Goal: Download file/media

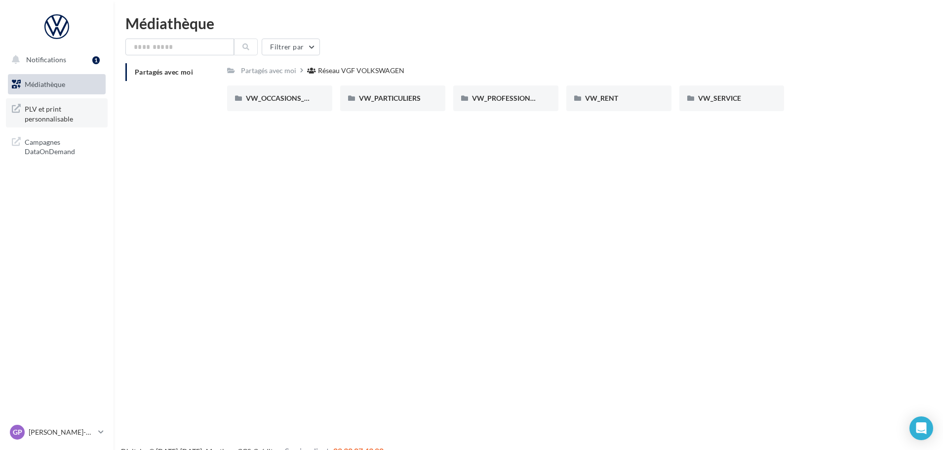
click at [77, 107] on span "PLV et print personnalisable" at bounding box center [63, 112] width 77 height 21
click at [293, 92] on div "VW_OCCASIONS_GARANTIES" at bounding box center [279, 98] width 105 height 26
click at [334, 68] on div "Réseau VGF VOLKSWAGEN" at bounding box center [363, 71] width 86 height 10
click at [289, 100] on span "VW_OCCASIONS_GARANTIES" at bounding box center [294, 98] width 97 height 8
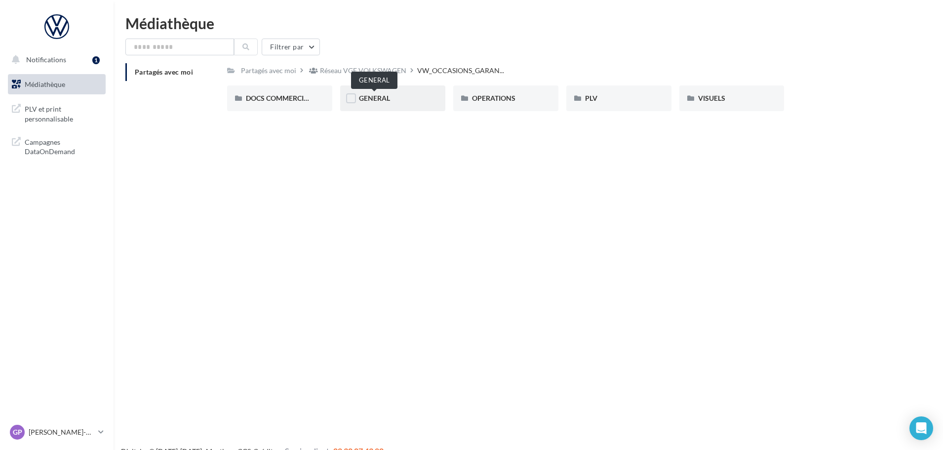
click at [386, 98] on span "GENERAL" at bounding box center [374, 98] width 31 height 8
click at [283, 69] on div "Partagés avec moi" at bounding box center [268, 71] width 55 height 10
click at [599, 98] on span "VW_RENT" at bounding box center [601, 98] width 33 height 8
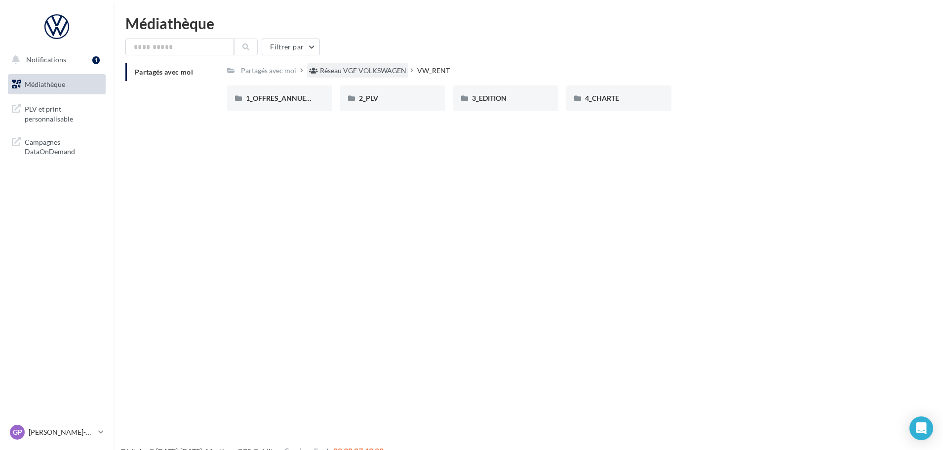
click at [350, 69] on div "Réseau VGF VOLKSWAGEN" at bounding box center [363, 71] width 86 height 10
click at [707, 95] on span "VW_SERVICE" at bounding box center [719, 98] width 43 height 8
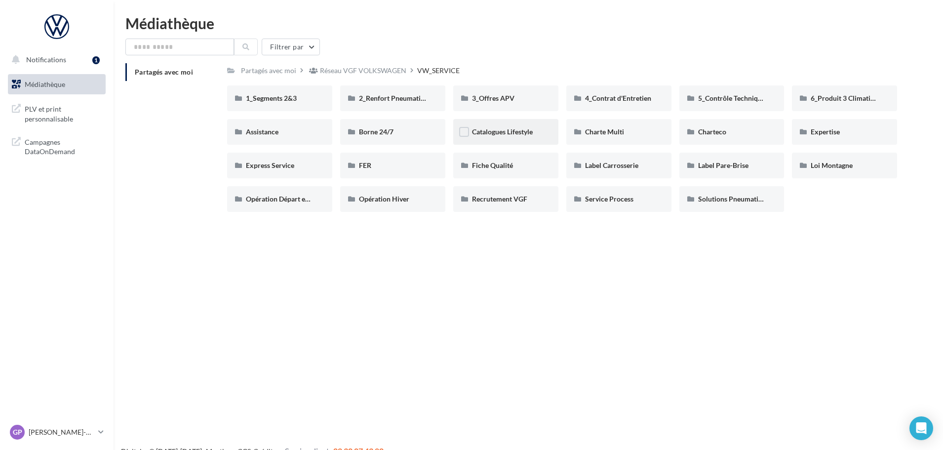
click at [488, 132] on span "Catalogues Lifestyle" at bounding box center [502, 131] width 61 height 8
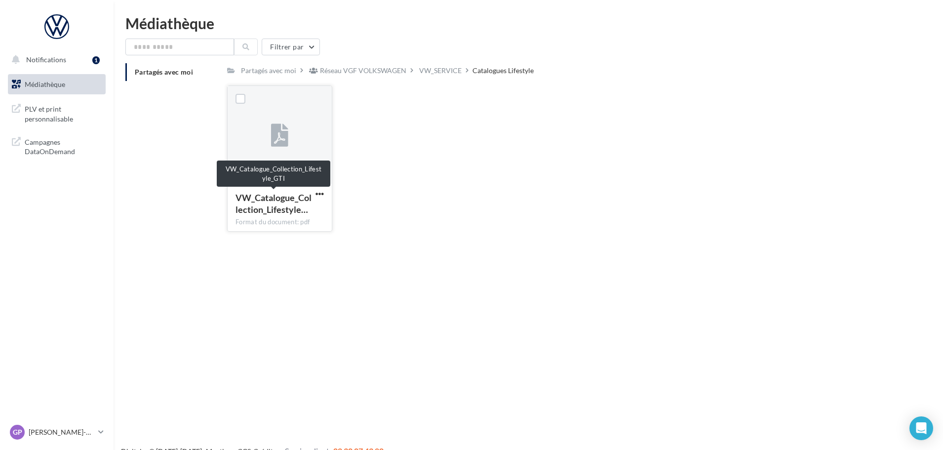
click at [272, 203] on span "VW_Catalogue_Collection_Lifestyle…" at bounding box center [274, 203] width 76 height 23
click at [277, 133] on icon at bounding box center [279, 135] width 17 height 23
click at [274, 136] on icon at bounding box center [279, 135] width 17 height 23
click at [274, 135] on icon at bounding box center [279, 135] width 17 height 23
click at [280, 205] on span "VW_Catalogue_Collection_Lifestyle…" at bounding box center [274, 203] width 76 height 23
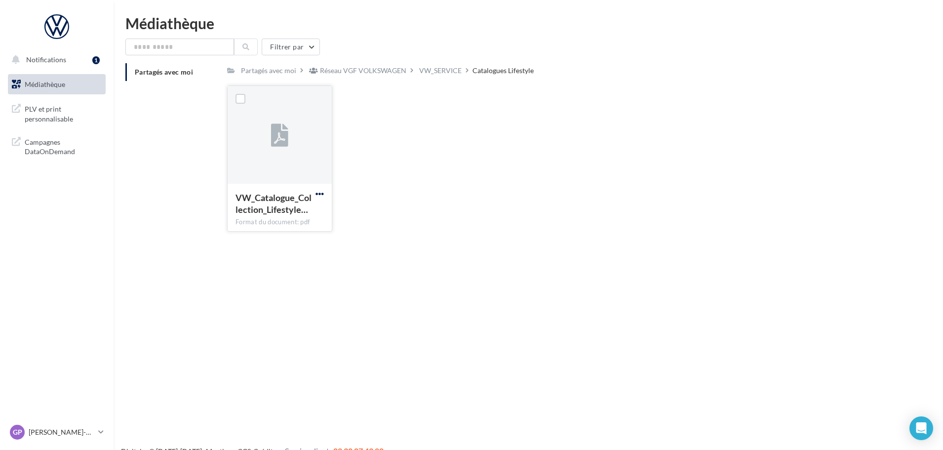
click at [323, 193] on span "button" at bounding box center [320, 194] width 8 height 8
click at [286, 213] on button "Télécharger" at bounding box center [276, 213] width 99 height 26
click at [445, 68] on div "VW_SERVICE" at bounding box center [440, 71] width 42 height 10
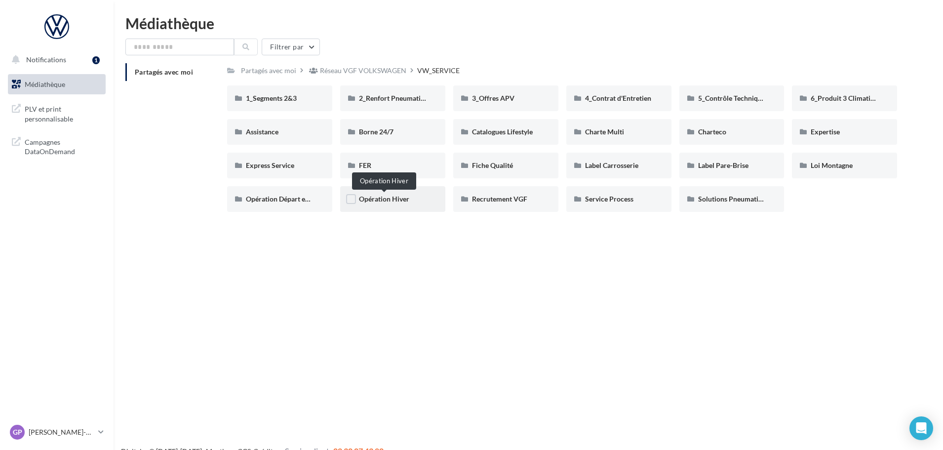
click at [396, 200] on span "Opération Hiver" at bounding box center [384, 199] width 50 height 8
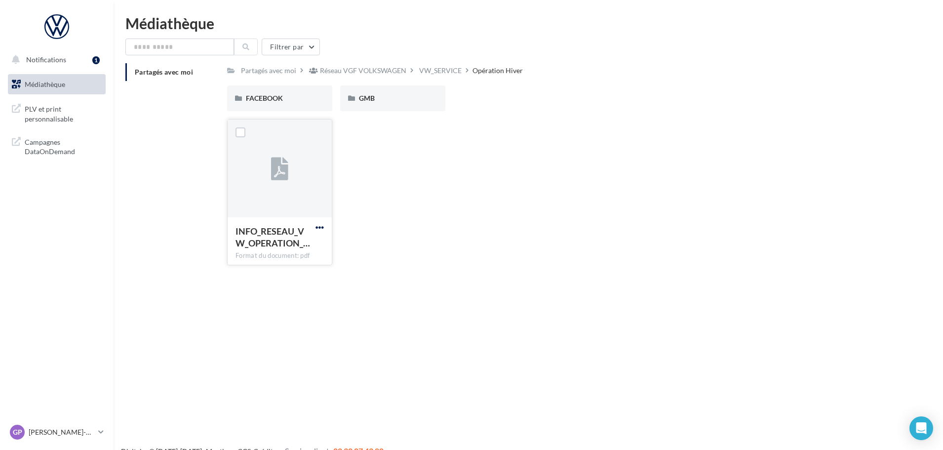
click at [320, 223] on div at bounding box center [320, 227] width 12 height 10
drag, startPoint x: 319, startPoint y: 229, endPoint x: 326, endPoint y: 238, distance: 11.3
click at [319, 229] on span "button" at bounding box center [320, 227] width 8 height 8
click at [292, 246] on button "Télécharger" at bounding box center [276, 247] width 99 height 26
click at [281, 70] on div "Partagés avec moi" at bounding box center [268, 71] width 55 height 10
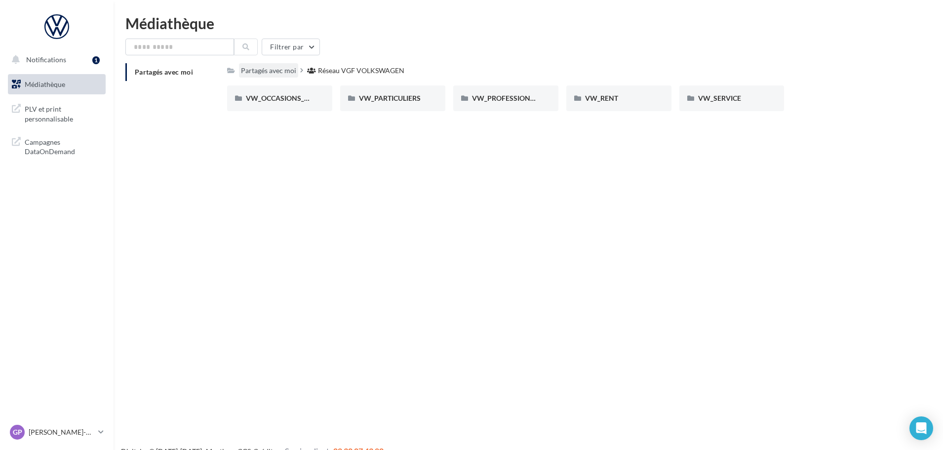
click at [275, 69] on div "Partagés avec moi" at bounding box center [268, 71] width 55 height 10
click at [52, 62] on span "Notifications" at bounding box center [46, 59] width 40 height 8
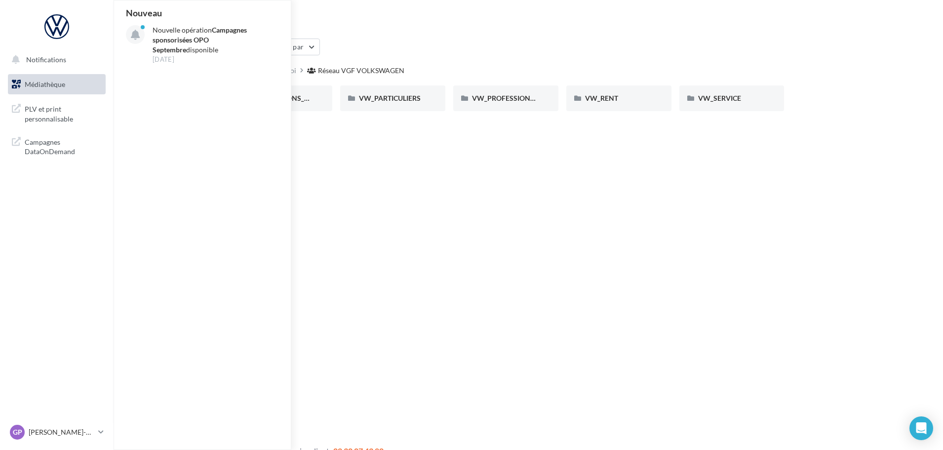
click at [53, 79] on link "Médiathèque" at bounding box center [57, 84] width 102 height 21
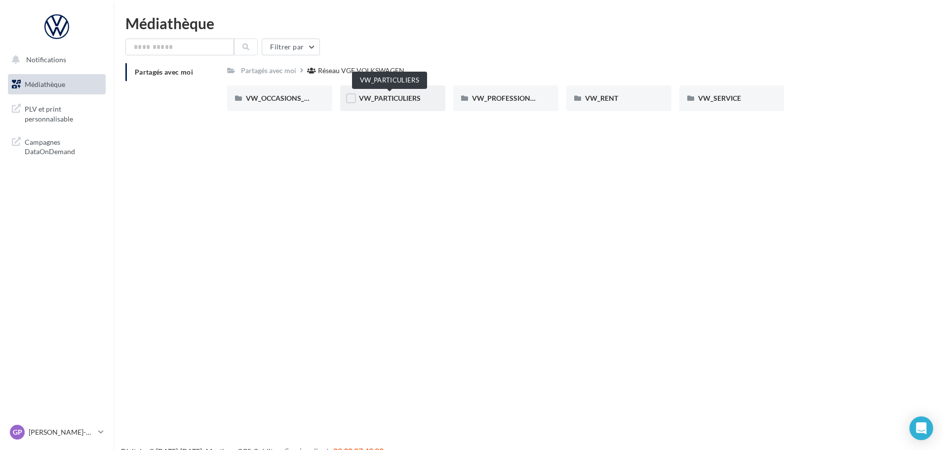
click at [365, 98] on span "VW_PARTICULIERS" at bounding box center [390, 98] width 62 height 8
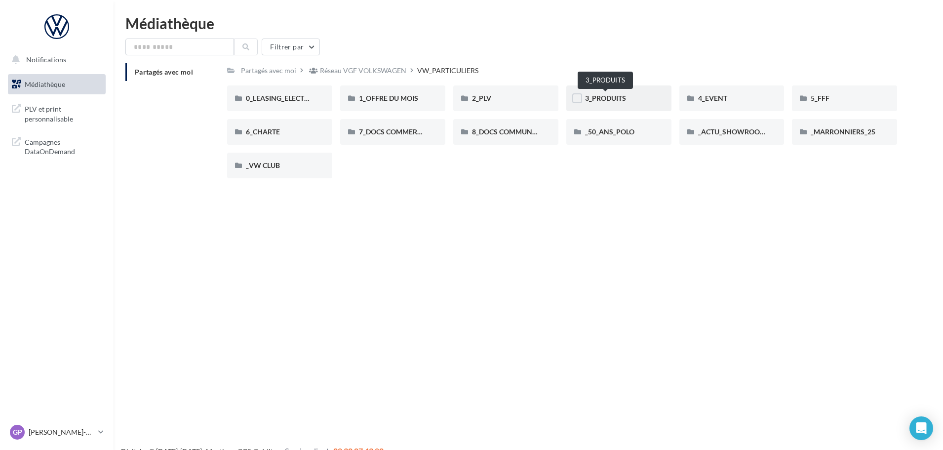
click at [612, 102] on span "3_PRODUITS" at bounding box center [605, 98] width 41 height 8
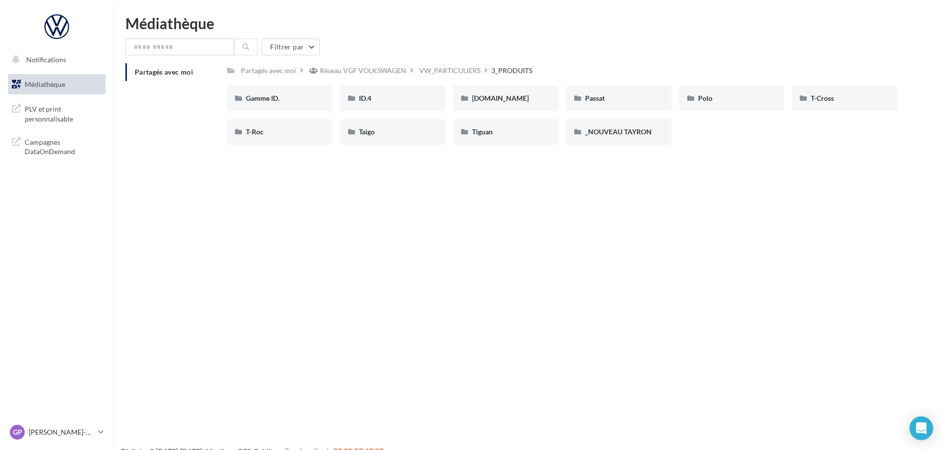
click at [439, 71] on div "VW_PARTICULIERS" at bounding box center [449, 71] width 61 height 10
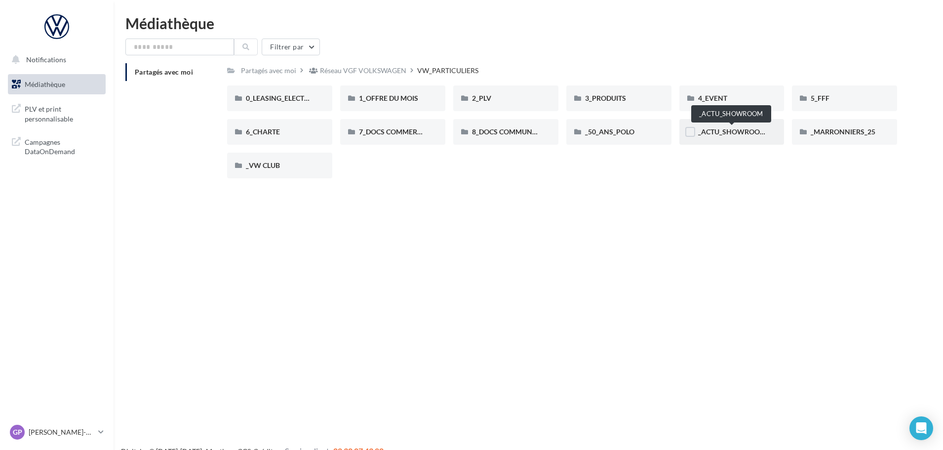
click at [724, 136] on span "_ACTU_SHOWROOM" at bounding box center [732, 131] width 68 height 8
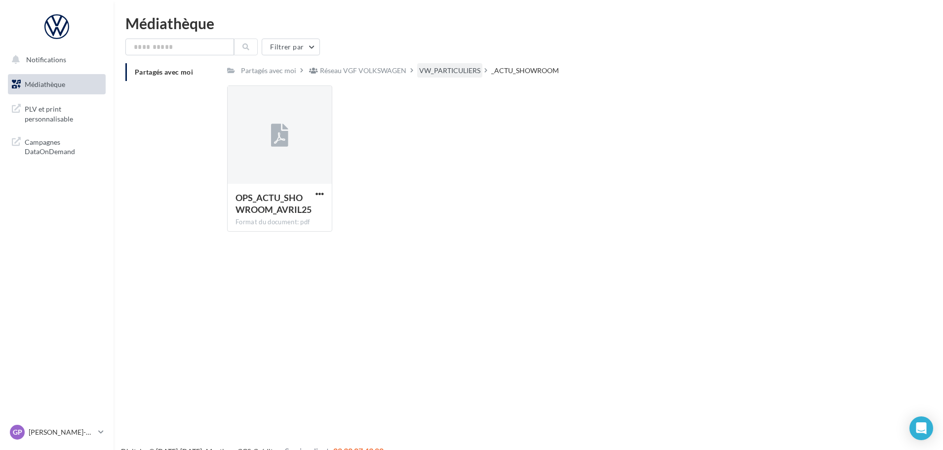
click at [458, 70] on div "VW_PARTICULIERS" at bounding box center [449, 71] width 61 height 10
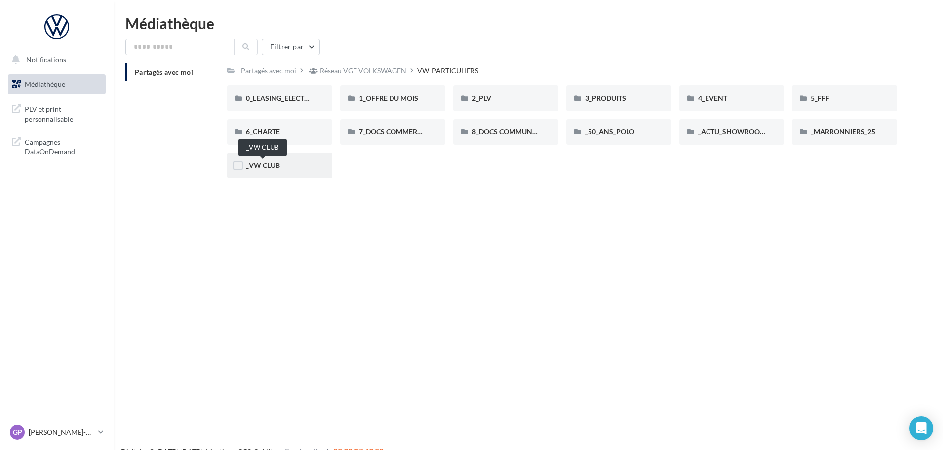
click at [272, 163] on span "_VW CLUB" at bounding box center [263, 165] width 34 height 8
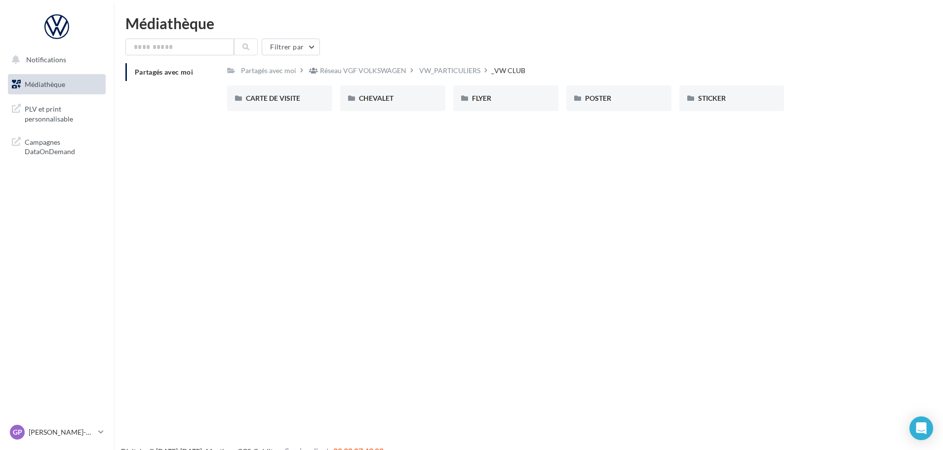
click at [432, 76] on div "VW_PARTICULIERS" at bounding box center [449, 71] width 61 height 10
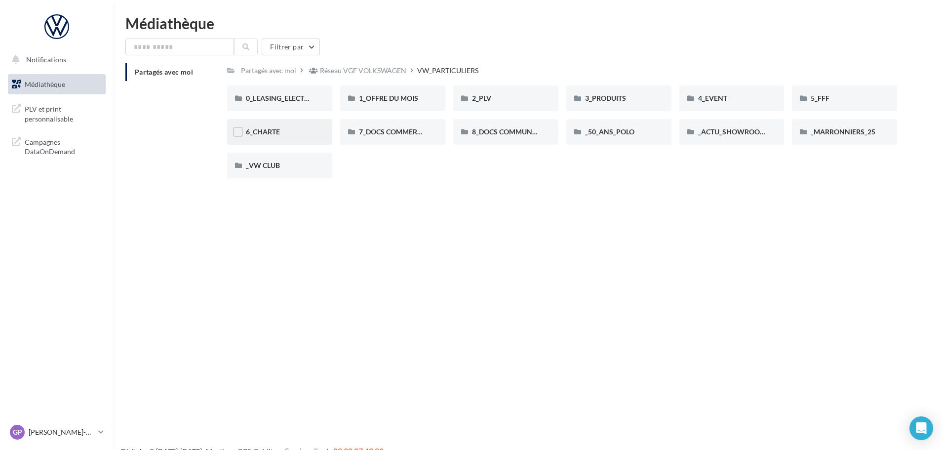
click at [281, 138] on div "6_CHARTE" at bounding box center [279, 132] width 105 height 26
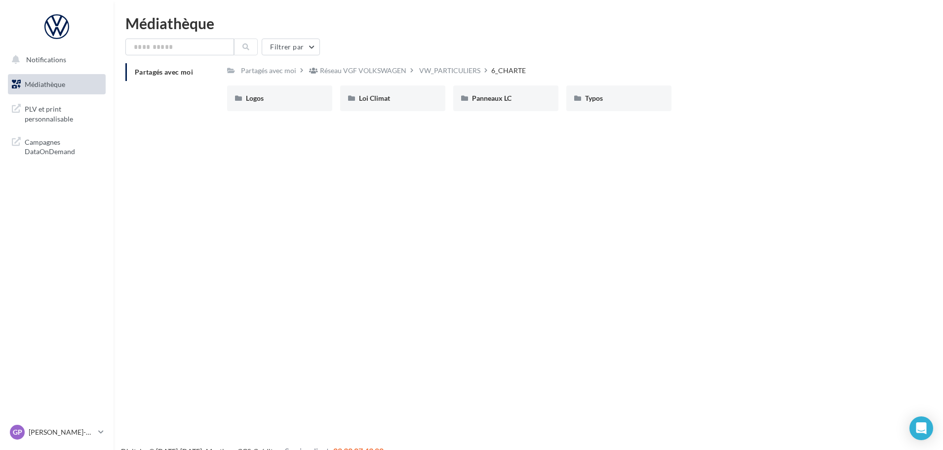
drag, startPoint x: 474, startPoint y: 68, endPoint x: 478, endPoint y: 73, distance: 6.3
click at [474, 70] on div "VW_PARTICULIERS" at bounding box center [449, 71] width 61 height 10
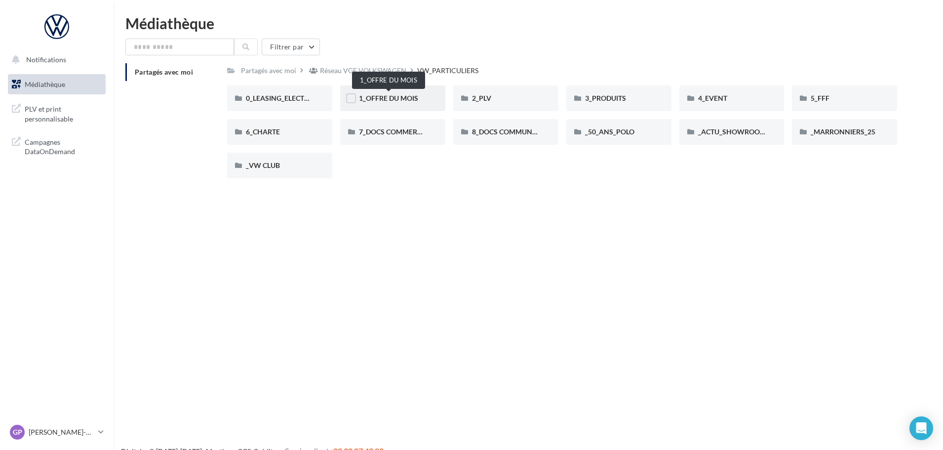
click at [396, 97] on span "1_OFFRE DU MOIS" at bounding box center [388, 98] width 59 height 8
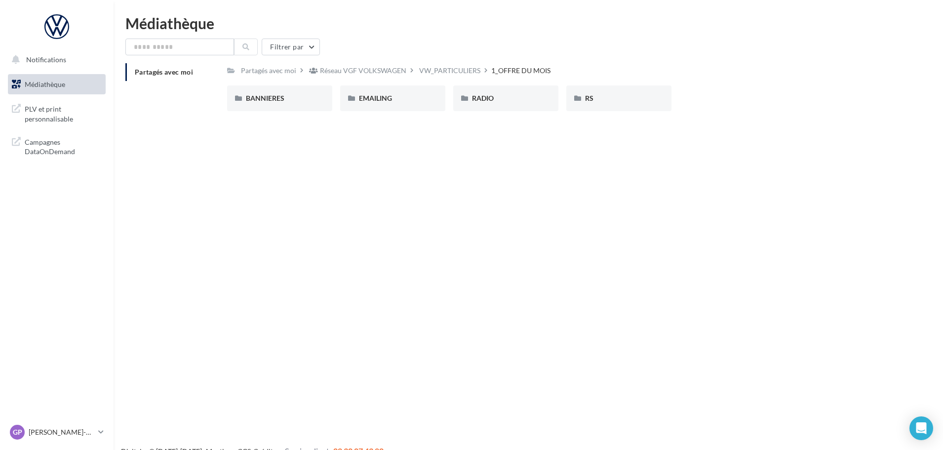
click at [509, 72] on div "1_OFFRE DU MOIS" at bounding box center [520, 71] width 59 height 10
click at [456, 69] on div "VW_PARTICULIERS" at bounding box center [449, 71] width 61 height 10
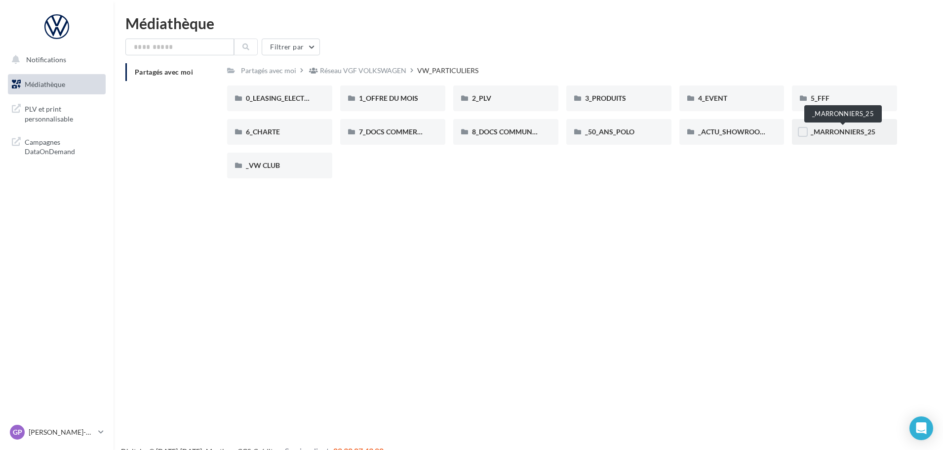
click at [826, 131] on span "_MARRONNIERS_25" at bounding box center [843, 131] width 65 height 8
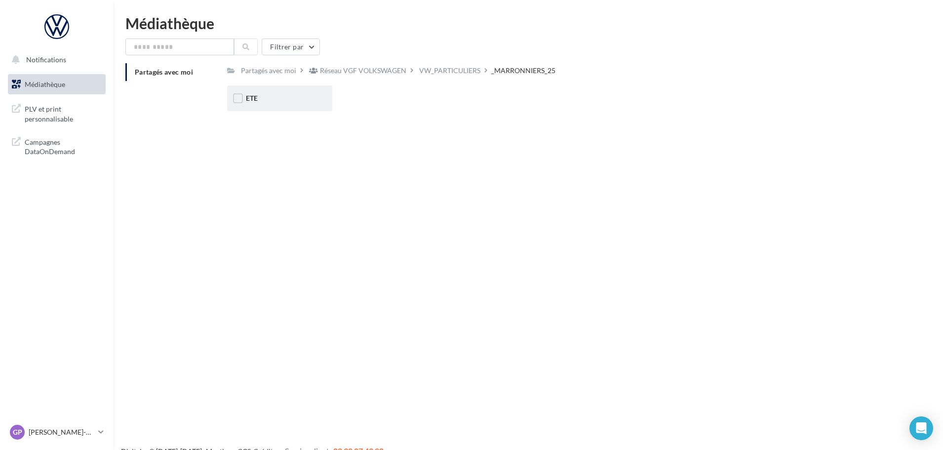
click at [271, 98] on div "ETE" at bounding box center [280, 98] width 68 height 10
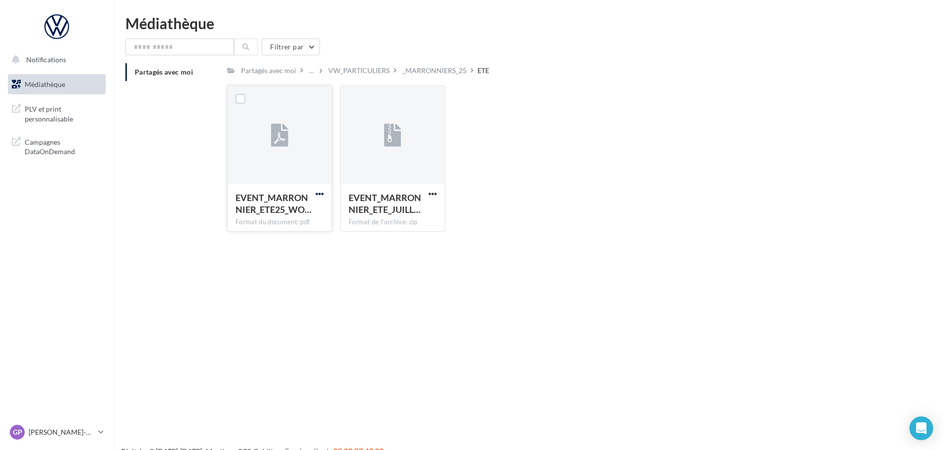
click at [317, 194] on span "button" at bounding box center [320, 194] width 8 height 8
click at [269, 215] on button "Télécharger" at bounding box center [276, 213] width 99 height 26
click at [352, 72] on div "VW_PARTICULIERS" at bounding box center [358, 71] width 61 height 10
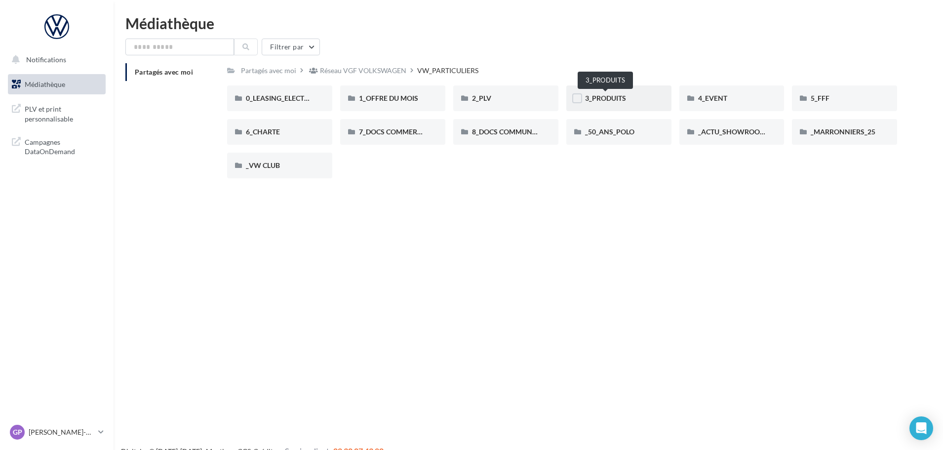
click at [619, 98] on span "3_PRODUITS" at bounding box center [605, 98] width 41 height 8
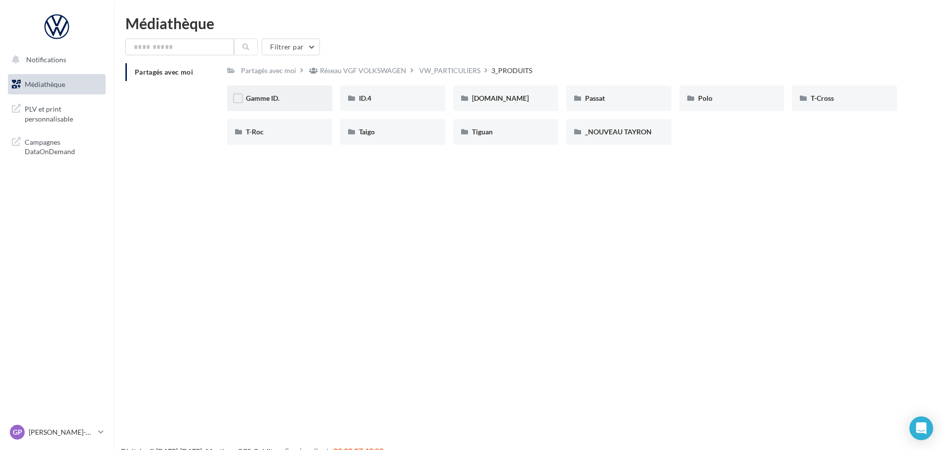
click at [263, 94] on span "Gamme ID." at bounding box center [263, 98] width 34 height 8
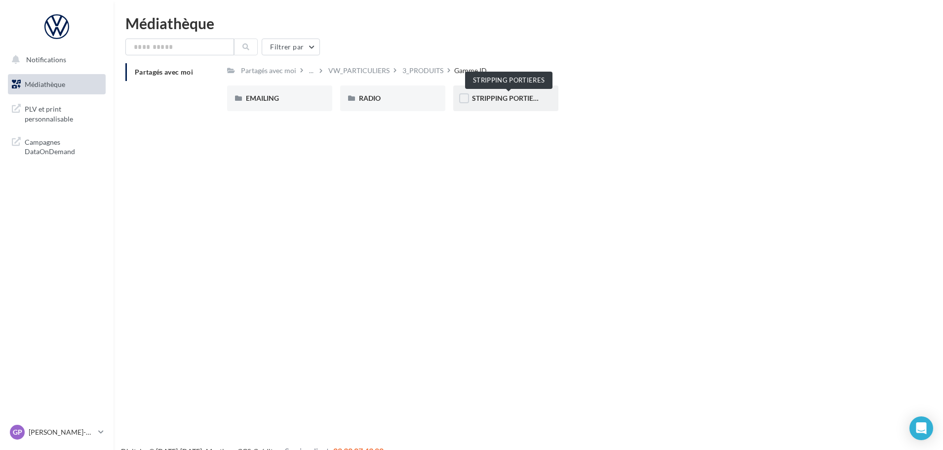
click at [502, 100] on span "STRIPPING PORTIERES" at bounding box center [509, 98] width 74 height 8
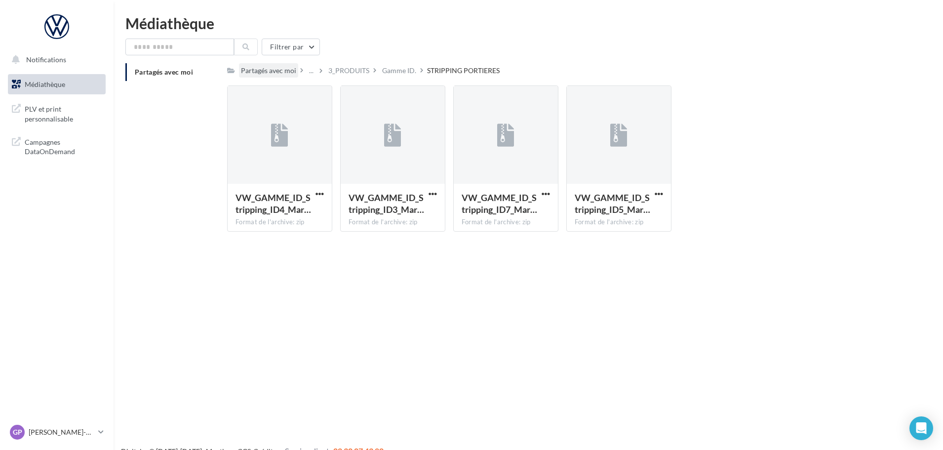
click at [282, 70] on div "Partagés avec moi" at bounding box center [268, 71] width 55 height 10
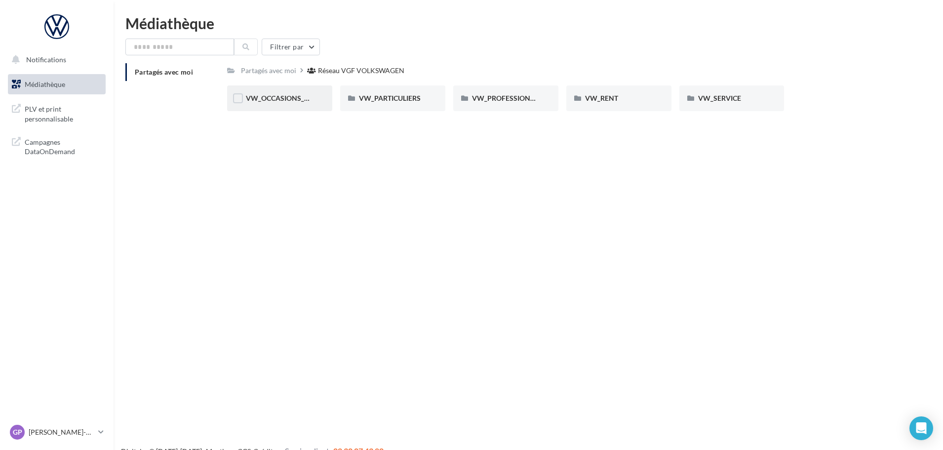
click at [287, 102] on span "VW_OCCASIONS_GARANTIES" at bounding box center [294, 98] width 97 height 8
click at [286, 100] on span "DOCS COMMERCIAUX" at bounding box center [282, 98] width 73 height 8
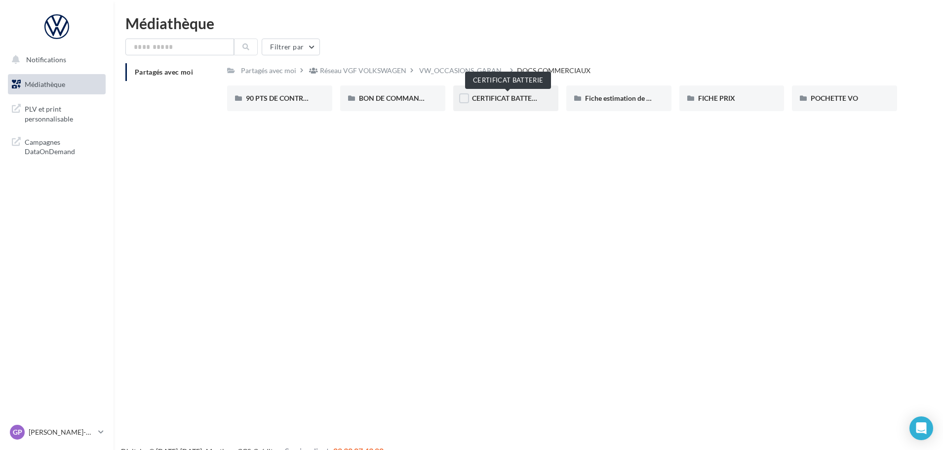
click at [518, 96] on span "CERTIFICAT BATTERIE" at bounding box center [507, 98] width 70 height 8
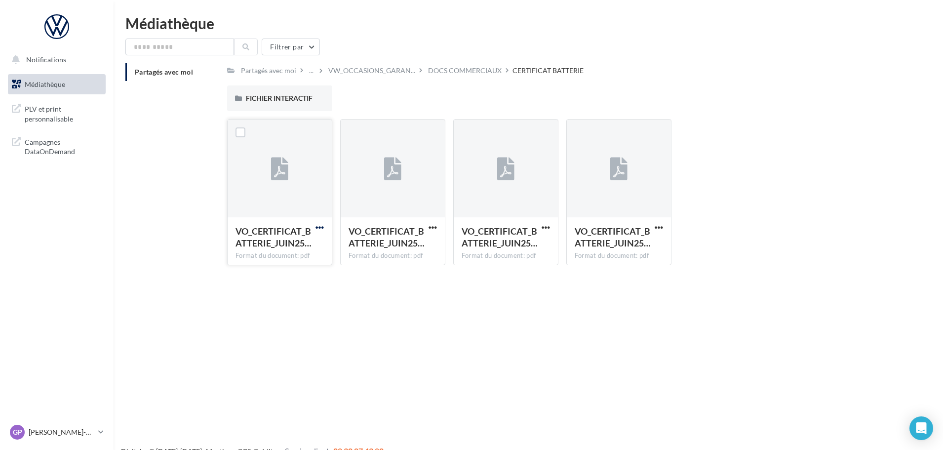
click at [316, 226] on span "button" at bounding box center [320, 227] width 8 height 8
click at [280, 250] on button "Télécharger" at bounding box center [276, 247] width 99 height 26
